Goal: Go to known website: Access a specific website the user already knows

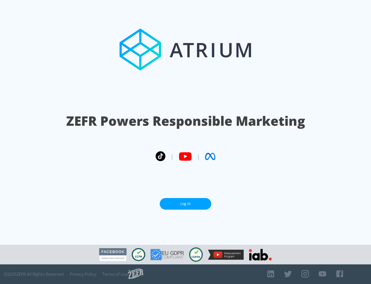
click at [186, 201] on link "Log In" at bounding box center [186, 204] width 52 height 12
